Goal: Task Accomplishment & Management: Manage account settings

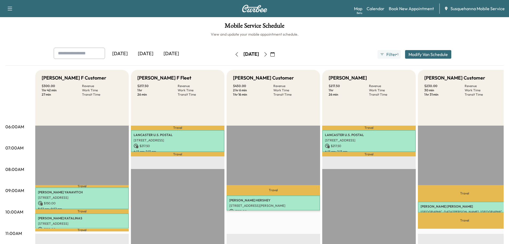
drag, startPoint x: 282, startPoint y: 56, endPoint x: 291, endPoint y: 96, distance: 40.9
click at [268, 56] on icon "button" at bounding box center [266, 54] width 4 height 4
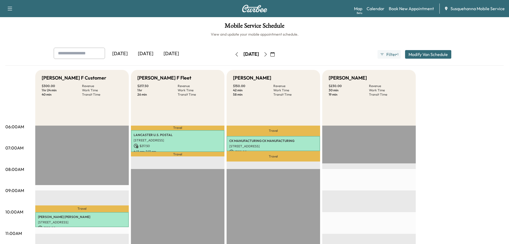
scroll to position [57, 0]
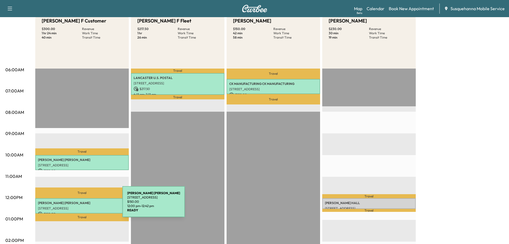
click at [82, 206] on p "[STREET_ADDRESS]" at bounding box center [82, 208] width 88 height 4
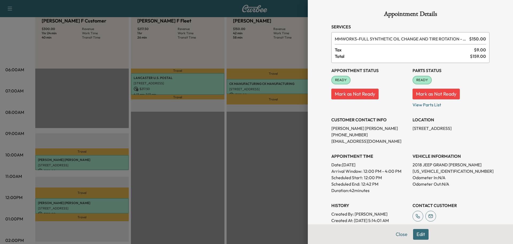
click at [418, 235] on button "Edit" at bounding box center [421, 234] width 16 height 11
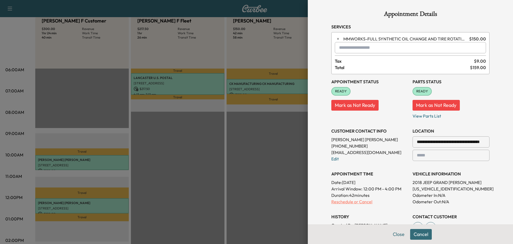
click at [358, 203] on p "Reschedule or Cancel" at bounding box center [370, 201] width 77 height 6
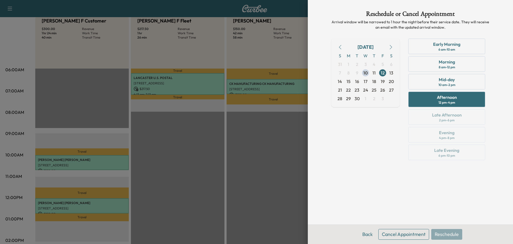
click at [416, 237] on button "Cancel Appointment" at bounding box center [404, 234] width 51 height 11
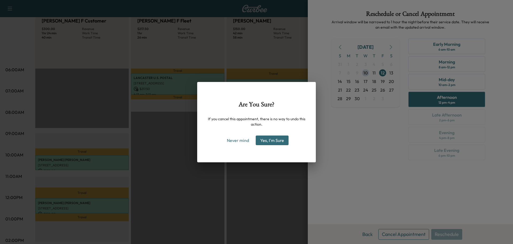
click at [272, 141] on button "Yes, I'm Sure" at bounding box center [272, 140] width 33 height 10
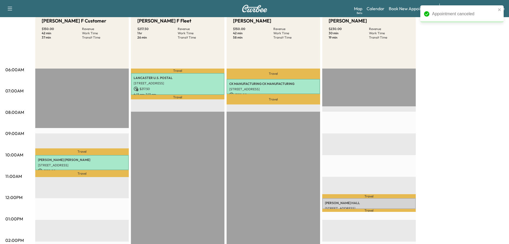
click at [444, 53] on div "[PERSON_NAME] F Customer $ 150.00 Revenue 42 min Work Time 37 min Transit Time …" at bounding box center [269, 213] width 469 height 401
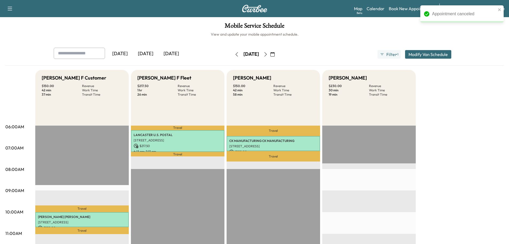
click at [275, 54] on icon "button" at bounding box center [273, 54] width 4 height 4
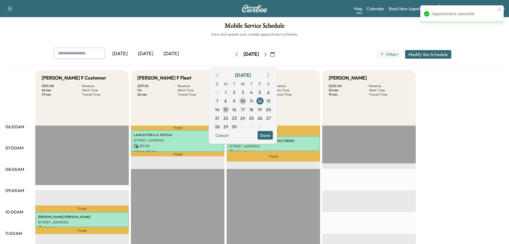
click at [228, 110] on span "15" at bounding box center [226, 109] width 4 height 6
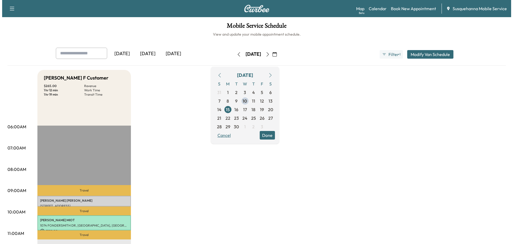
scroll to position [57, 0]
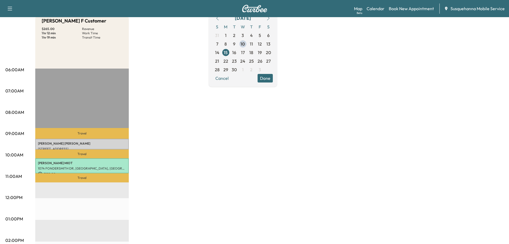
click at [273, 80] on div "Cancel Done" at bounding box center [243, 78] width 60 height 9
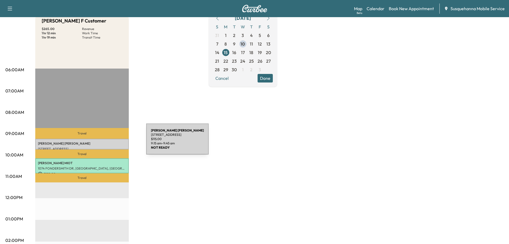
click at [106, 142] on p "[PERSON_NAME]" at bounding box center [82, 143] width 88 height 4
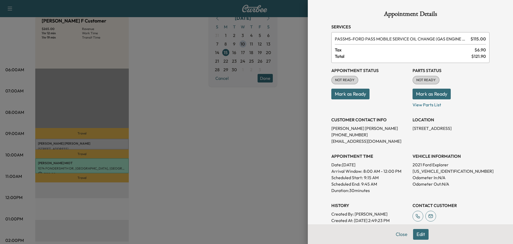
click at [425, 172] on p "[US_VEHICLE_IDENTIFICATION_NUMBER]" at bounding box center [451, 171] width 77 height 6
copy p "[US_VEHICLE_IDENTIFICATION_NUMBER]"
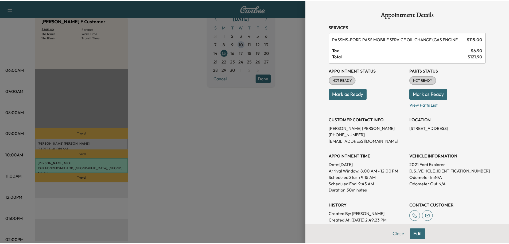
scroll to position [53, 0]
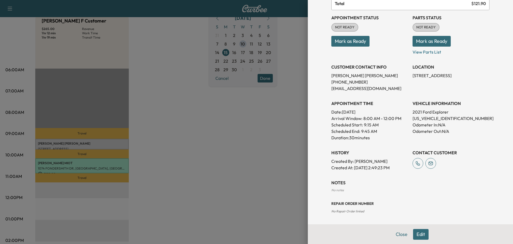
click at [424, 43] on button "Mark as Ready" at bounding box center [432, 41] width 38 height 11
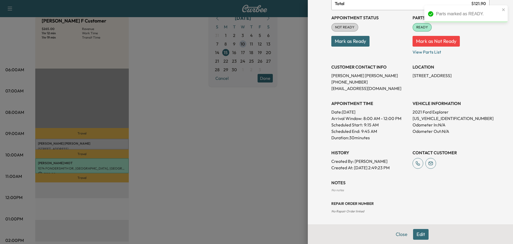
click at [359, 45] on button "Mark as Ready" at bounding box center [351, 41] width 38 height 11
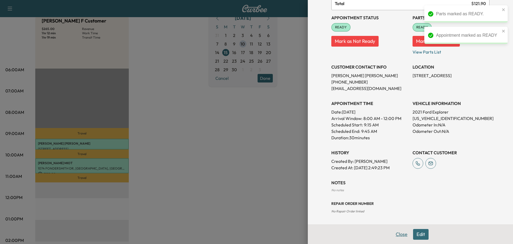
click at [395, 232] on button "Close" at bounding box center [402, 234] width 19 height 11
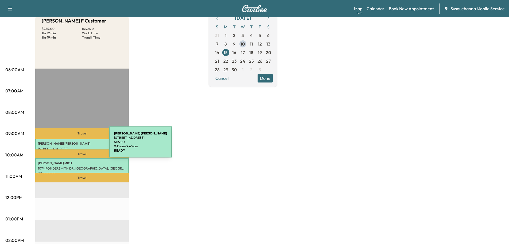
click at [69, 145] on div "[PERSON_NAME] [STREET_ADDRESS] $ 115.00 9:15 am - 9:45 am" at bounding box center [82, 144] width 94 height 11
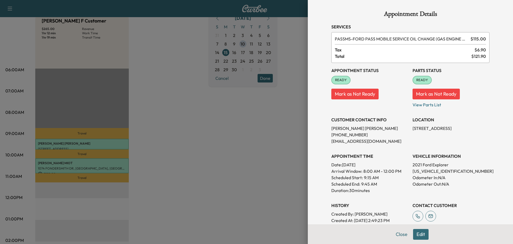
click at [413, 235] on button "Edit" at bounding box center [421, 234] width 16 height 11
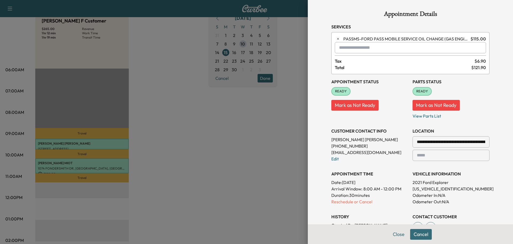
click at [339, 47] on div at bounding box center [340, 47] width 6 height 6
click at [359, 62] on p "TBF - Tech: [PERSON_NAME] F" at bounding box center [391, 61] width 116 height 7
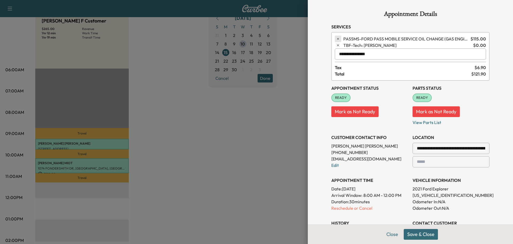
type input "**********"
click at [336, 38] on icon "button" at bounding box center [338, 39] width 4 height 4
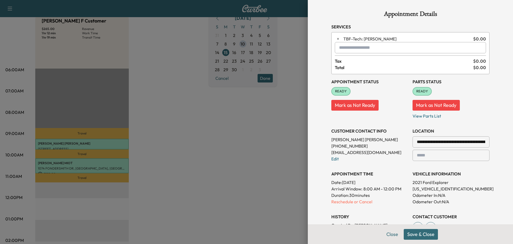
click at [356, 47] on input "text" at bounding box center [410, 47] width 151 height 11
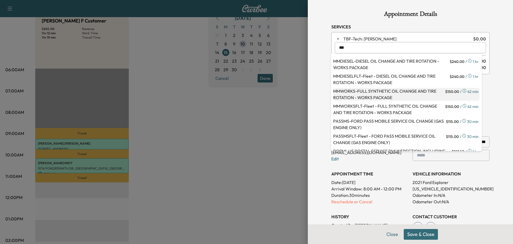
click at [368, 98] on p "MMWORKS - FULL SYNTHETIC OIL CHANGE AND TIRE ROTATION - WORKS PACKAGE" at bounding box center [388, 94] width 111 height 13
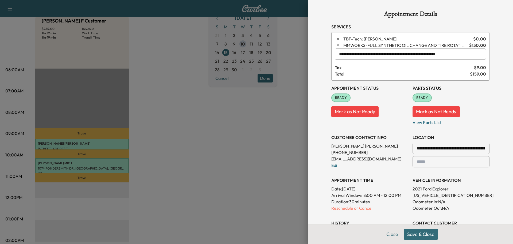
type input "**********"
click at [427, 236] on button "Save & Close" at bounding box center [421, 234] width 34 height 11
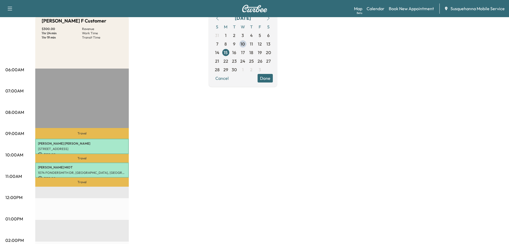
click at [273, 78] on button "Done" at bounding box center [265, 78] width 15 height 9
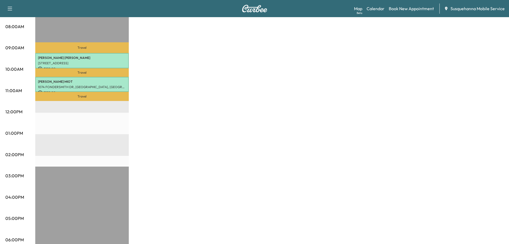
scroll to position [0, 0]
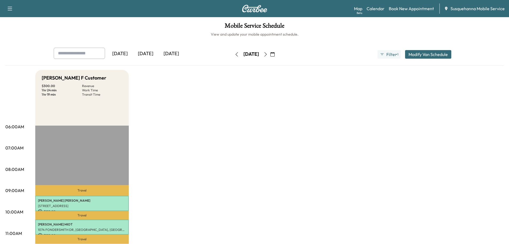
click at [235, 56] on icon "button" at bounding box center [237, 54] width 4 height 4
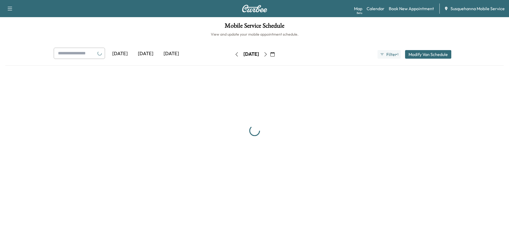
click at [232, 56] on button "button" at bounding box center [236, 54] width 9 height 9
click at [237, 56] on icon "button" at bounding box center [239, 54] width 4 height 4
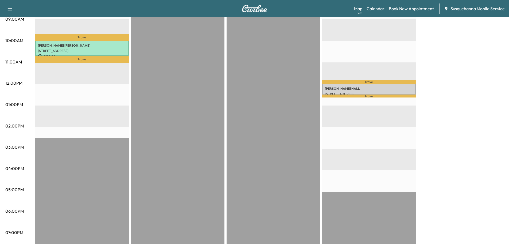
scroll to position [57, 0]
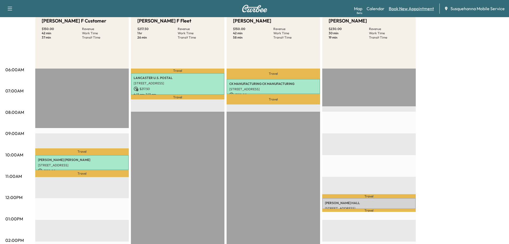
click at [403, 11] on link "Book New Appointment" at bounding box center [411, 8] width 45 height 6
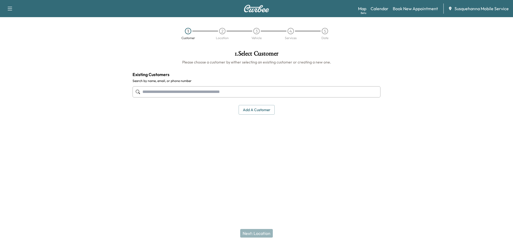
click at [167, 95] on input "text" at bounding box center [257, 91] width 248 height 11
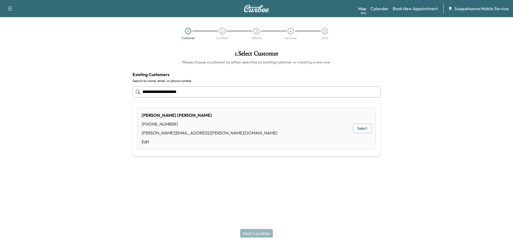
click at [192, 106] on ul "**********" at bounding box center [257, 128] width 248 height 55
click at [197, 112] on div "[PERSON_NAME]" at bounding box center [210, 115] width 136 height 6
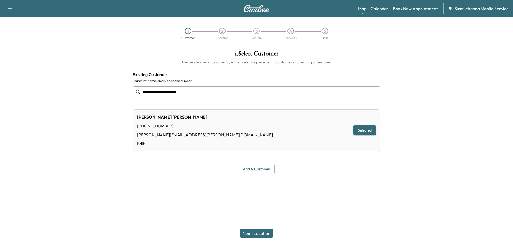
type input "**********"
click at [268, 231] on button "Next: Location" at bounding box center [256, 233] width 33 height 9
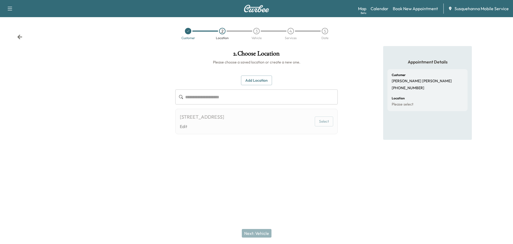
click at [322, 125] on button "Select" at bounding box center [324, 121] width 18 height 10
click at [262, 230] on div "Next: Vehicle" at bounding box center [256, 232] width 513 height 21
click at [324, 123] on button "Select" at bounding box center [324, 121] width 18 height 10
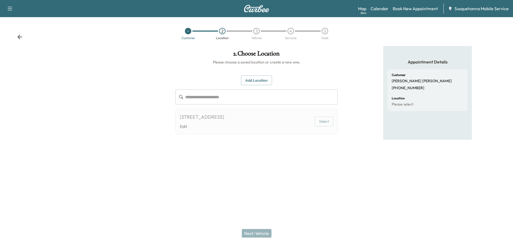
click at [324, 123] on button "Select" at bounding box center [324, 121] width 18 height 10
click at [414, 8] on link "Book New Appointment" at bounding box center [415, 8] width 45 height 6
click at [411, 11] on link "Book New Appointment" at bounding box center [415, 8] width 45 height 6
click at [377, 6] on link "Calendar" at bounding box center [380, 8] width 18 height 6
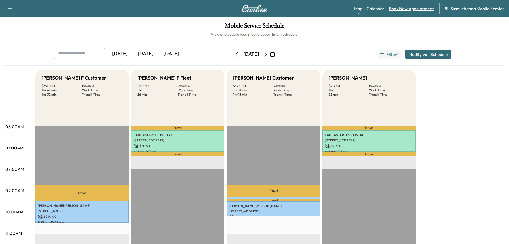
click at [408, 9] on link "Book New Appointment" at bounding box center [411, 8] width 45 height 6
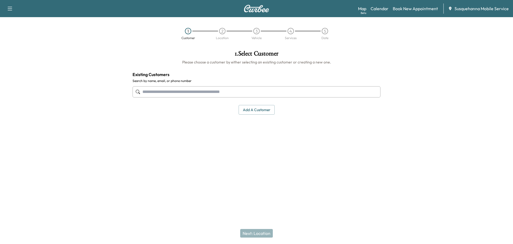
click at [225, 94] on input "text" at bounding box center [257, 91] width 248 height 11
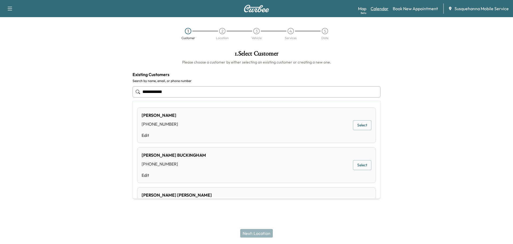
type input "**********"
click at [384, 9] on link "Calendar" at bounding box center [380, 8] width 18 height 6
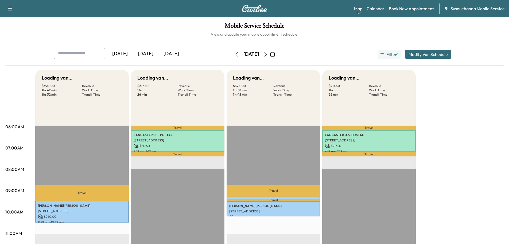
click at [410, 8] on link "Book New Appointment" at bounding box center [411, 8] width 45 height 6
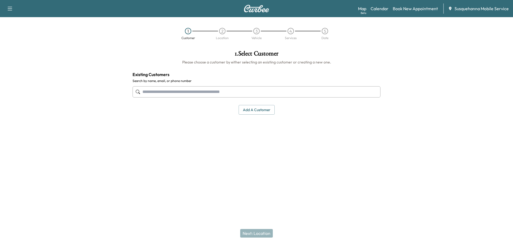
click at [257, 110] on button "Add a customer" at bounding box center [257, 110] width 36 height 10
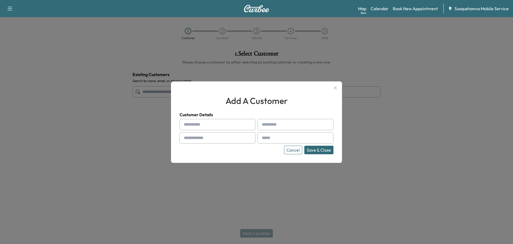
click at [204, 121] on input "text" at bounding box center [218, 124] width 76 height 11
type input "*****"
click at [279, 126] on input "text" at bounding box center [296, 124] width 76 height 11
type input "******"
click at [227, 141] on input "text" at bounding box center [218, 137] width 76 height 11
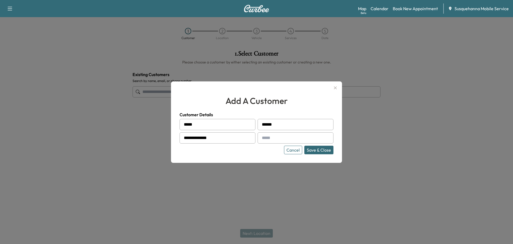
type input "**********"
click at [286, 136] on input "text" at bounding box center [296, 137] width 76 height 11
paste input "**********"
type input "**********"
click at [320, 146] on button "Save & Close" at bounding box center [319, 149] width 29 height 9
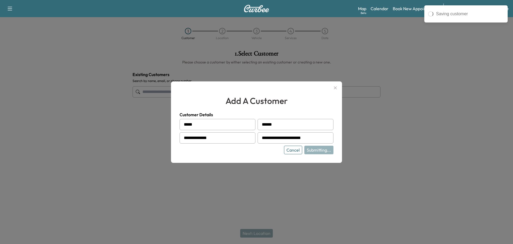
type input "**********"
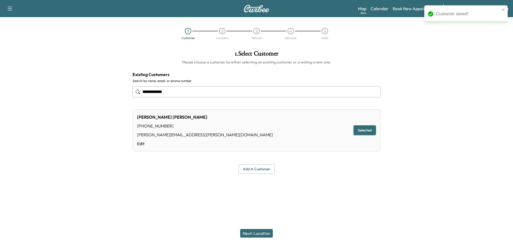
click at [262, 235] on button "Next: Location" at bounding box center [256, 233] width 33 height 9
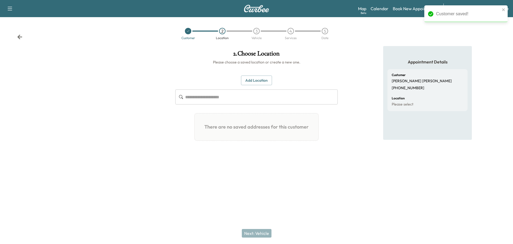
click at [254, 78] on button "Add Location" at bounding box center [256, 80] width 31 height 10
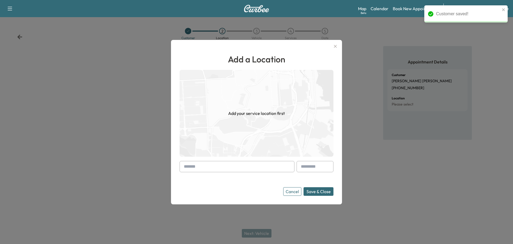
click at [227, 167] on input "text" at bounding box center [237, 166] width 115 height 11
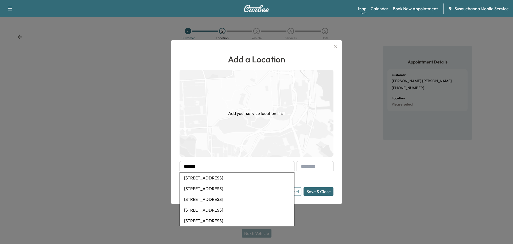
click at [235, 176] on li "[STREET_ADDRESS]" at bounding box center [237, 177] width 114 height 11
type input "**********"
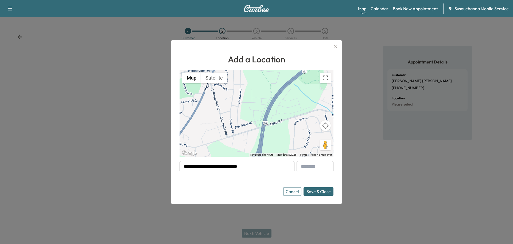
click at [319, 192] on button "Save & Close" at bounding box center [319, 191] width 30 height 9
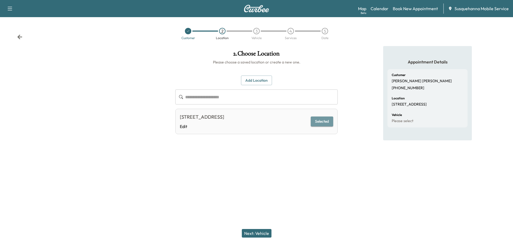
click at [322, 123] on button "Selected" at bounding box center [322, 121] width 22 height 10
click at [269, 232] on button "Next: Vehicle" at bounding box center [257, 233] width 30 height 9
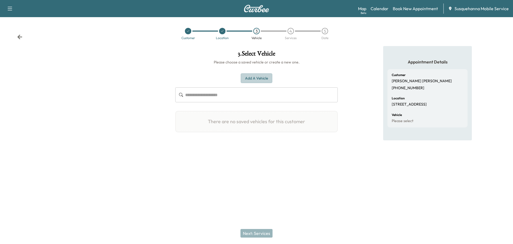
click at [255, 79] on button "Add a Vehicle" at bounding box center [257, 78] width 32 height 10
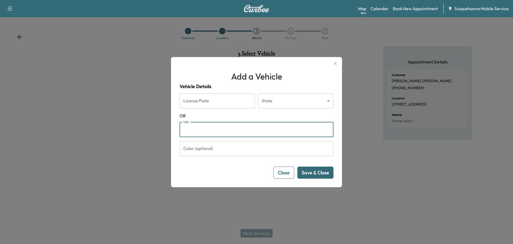
click at [245, 133] on input "VIN" at bounding box center [257, 129] width 154 height 15
paste input "**********"
type input "**********"
click at [316, 175] on button "Save & Close" at bounding box center [316, 172] width 36 height 12
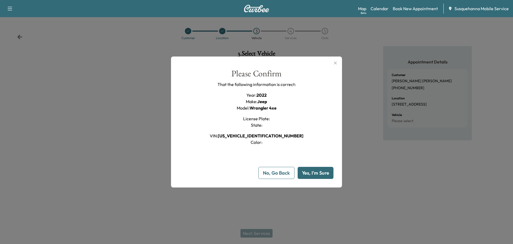
click at [325, 174] on button "Yes, I'm Sure" at bounding box center [316, 173] width 36 height 12
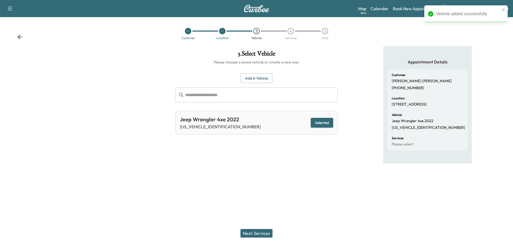
click at [259, 232] on button "Next: Services" at bounding box center [257, 233] width 32 height 9
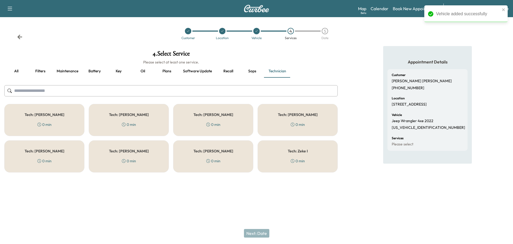
click at [179, 93] on input "text" at bounding box center [171, 90] width 334 height 11
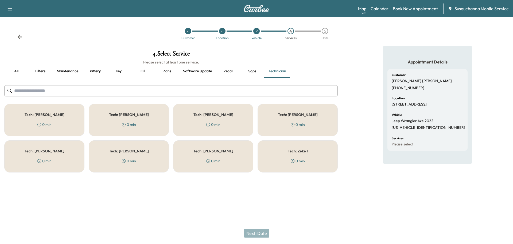
click at [15, 71] on button "all" at bounding box center [16, 71] width 24 height 13
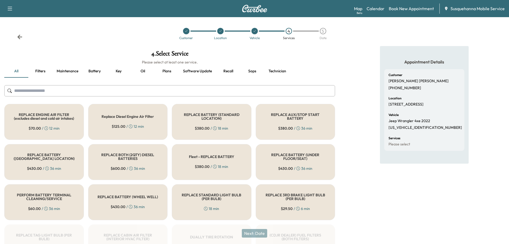
click at [163, 92] on input "text" at bounding box center [169, 90] width 331 height 11
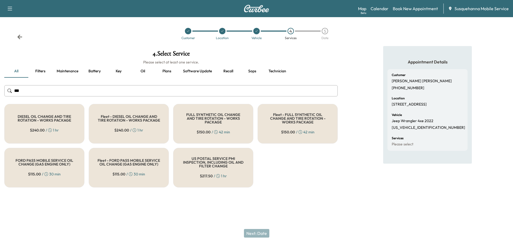
type input "***"
click at [188, 120] on h5 "FULL SYNTHETIC OIL CHANGE AND TIRE ROTATION - WORKS PACKAGE" at bounding box center [213, 118] width 63 height 11
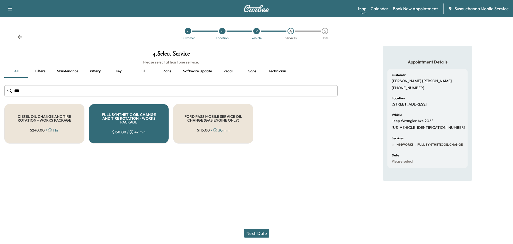
click at [262, 235] on button "Next: Date" at bounding box center [256, 233] width 25 height 9
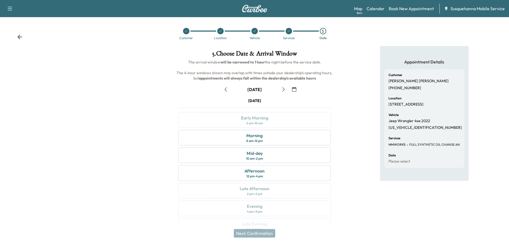
click at [285, 87] on icon "button" at bounding box center [284, 89] width 4 height 4
click at [16, 40] on div "Customer Location Vehicle Services 5 Date" at bounding box center [254, 33] width 509 height 25
click at [22, 39] on icon at bounding box center [19, 36] width 5 height 5
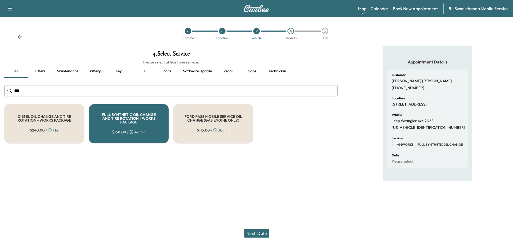
click at [189, 89] on input "***" at bounding box center [171, 90] width 334 height 11
type input "*"
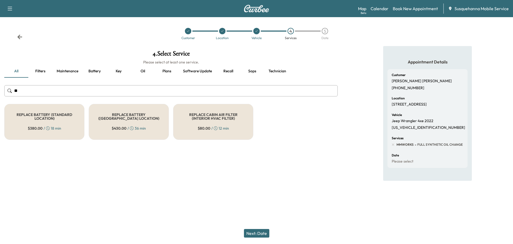
click at [196, 114] on h5 "REPLACE CABIN AIR FILTER (INTERIOR HVAC FILTER)" at bounding box center [213, 116] width 63 height 7
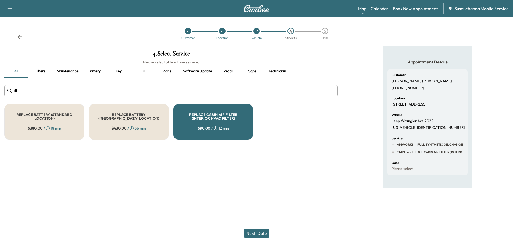
click at [43, 91] on input "**" at bounding box center [171, 90] width 334 height 11
type input "***"
click at [67, 128] on div "REPLACE ENGINE AIR FILTER (excludes diesel and cold air intakes) $ 70.00 / 12 m…" at bounding box center [44, 122] width 80 height 36
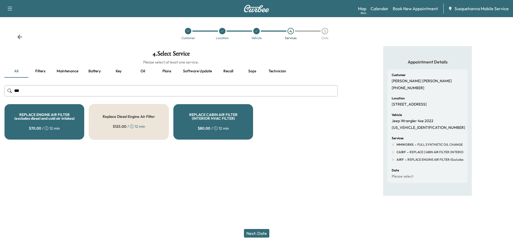
click at [254, 231] on button "Next: Date" at bounding box center [256, 233] width 25 height 9
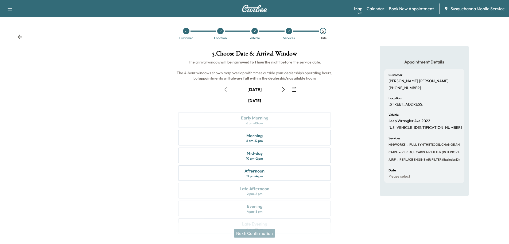
click at [284, 89] on icon "button" at bounding box center [283, 89] width 2 height 4
click at [283, 88] on icon "button" at bounding box center [283, 89] width 2 height 4
click at [295, 89] on icon "button" at bounding box center [294, 89] width 4 height 4
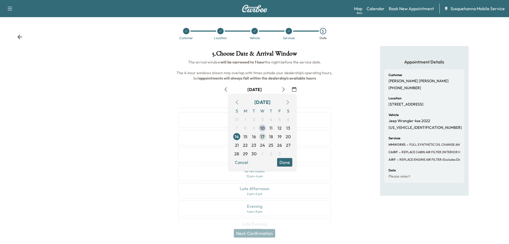
click at [263, 137] on span "17" at bounding box center [263, 136] width 4 height 6
click at [287, 164] on button "Done" at bounding box center [284, 162] width 15 height 9
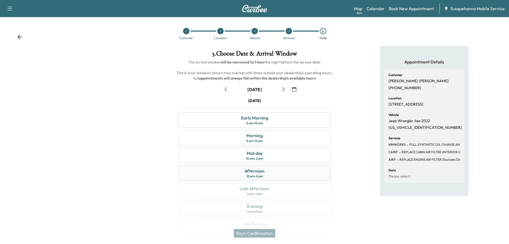
click at [257, 171] on div "Afternoon" at bounding box center [255, 170] width 20 height 6
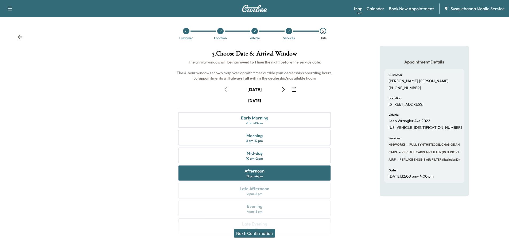
click at [262, 232] on button "Next: Confirmation" at bounding box center [254, 233] width 41 height 9
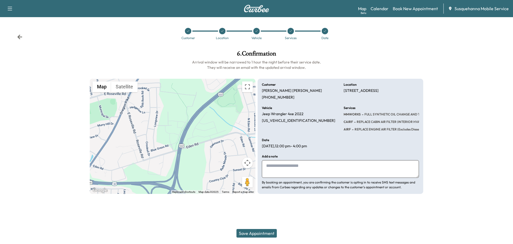
click at [287, 163] on textarea at bounding box center [340, 169] width 157 height 18
type textarea "**********"
click at [266, 234] on button "Save Appointment" at bounding box center [257, 233] width 40 height 9
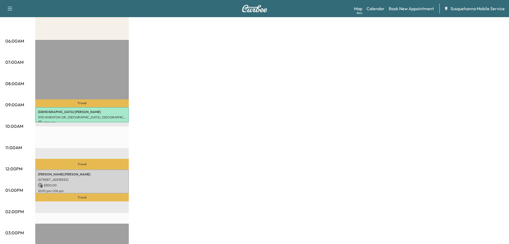
scroll to position [114, 0]
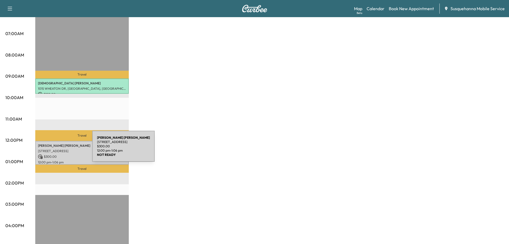
click at [52, 149] on p "[STREET_ADDRESS]" at bounding box center [82, 151] width 88 height 4
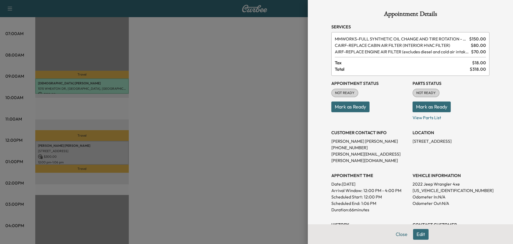
drag, startPoint x: 408, startPoint y: 142, endPoint x: 472, endPoint y: 142, distance: 63.9
click at [472, 142] on div "Appointment Status NOT READY Mark as Ready Parts Status NOT READY Mark as Ready…" at bounding box center [411, 159] width 158 height 167
copy p "[STREET_ADDRESS]"
click at [356, 109] on button "Mark as Ready" at bounding box center [351, 106] width 38 height 11
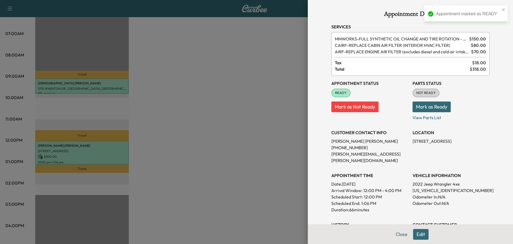
click at [413, 108] on button "Mark as Ready" at bounding box center [432, 106] width 38 height 11
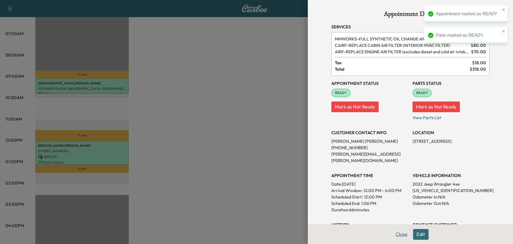
click at [394, 233] on button "Close" at bounding box center [402, 234] width 19 height 11
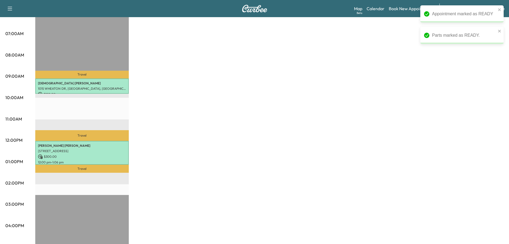
scroll to position [0, 0]
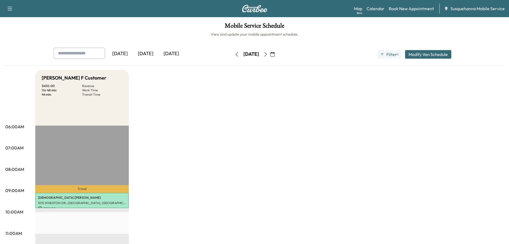
click at [270, 53] on button "button" at bounding box center [265, 54] width 9 height 9
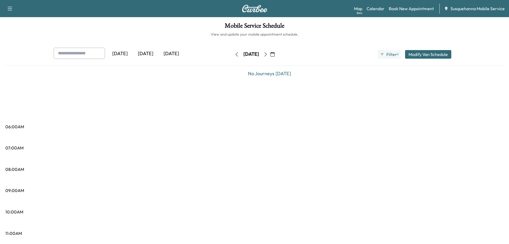
click at [275, 55] on icon "button" at bounding box center [273, 54] width 4 height 4
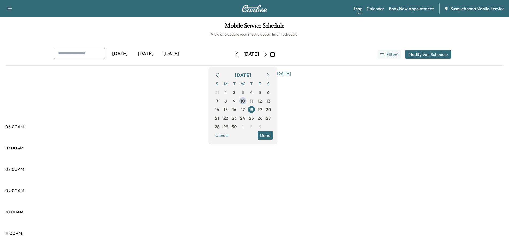
click at [273, 134] on button "Done" at bounding box center [265, 135] width 15 height 9
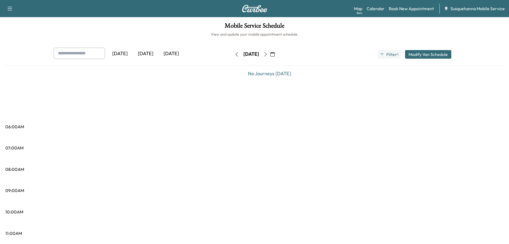
click at [275, 56] on icon "button" at bounding box center [273, 54] width 4 height 4
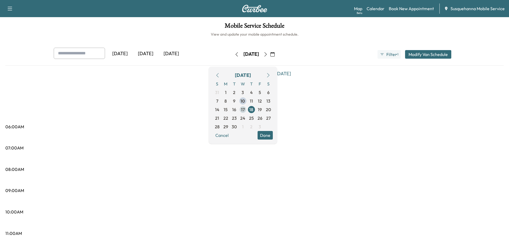
click at [247, 108] on span "17" at bounding box center [243, 109] width 9 height 9
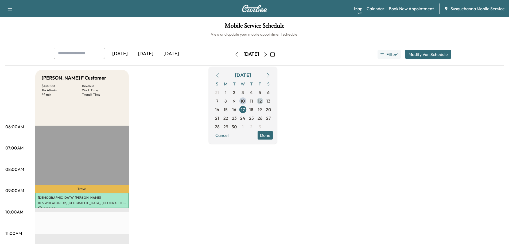
click at [262, 102] on span "12" at bounding box center [260, 101] width 4 height 6
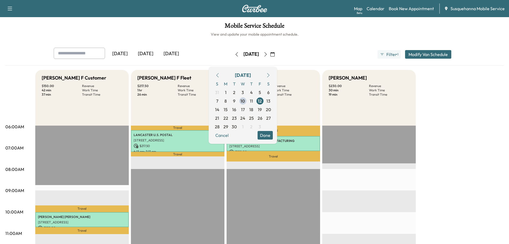
click at [273, 136] on button "Done" at bounding box center [265, 135] width 15 height 9
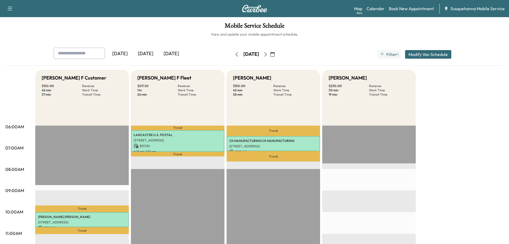
click at [235, 53] on icon "button" at bounding box center [237, 54] width 4 height 4
